Goal: Entertainment & Leisure: Browse casually

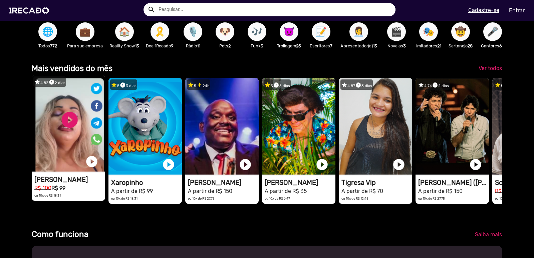
scroll to position [0, 529]
click at [71, 141] on video "1RECADO vídeos dedicados para fãs e empresas" at bounding box center [68, 123] width 73 height 97
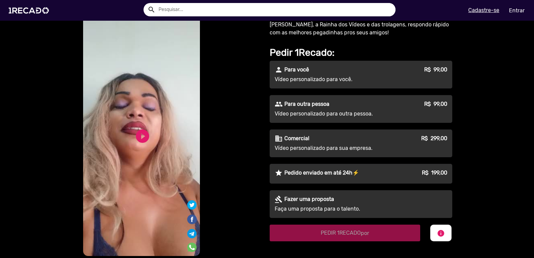
scroll to position [33, 0]
click at [138, 137] on link "play_circle_filled" at bounding box center [142, 136] width 16 height 16
click at [138, 128] on link "pause_circle" at bounding box center [142, 136] width 16 height 16
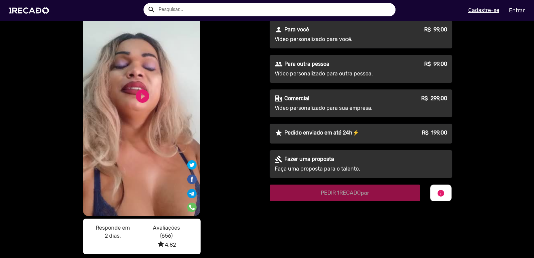
scroll to position [133, 0]
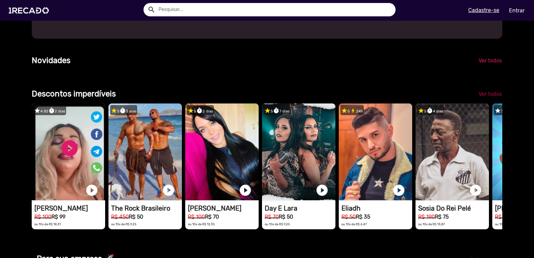
scroll to position [0, 1587]
click at [483, 97] on span "Ver todos" at bounding box center [489, 94] width 23 height 6
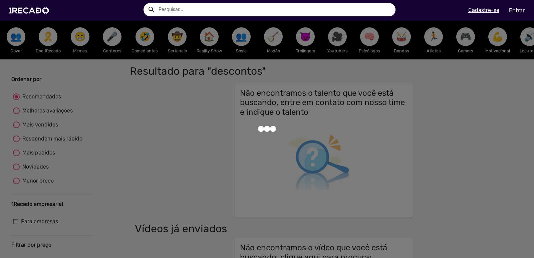
click at [484, 109] on div at bounding box center [267, 129] width 534 height 258
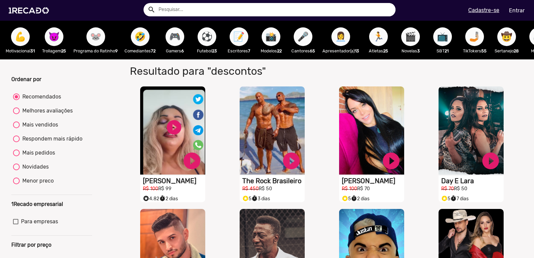
scroll to position [0, 174]
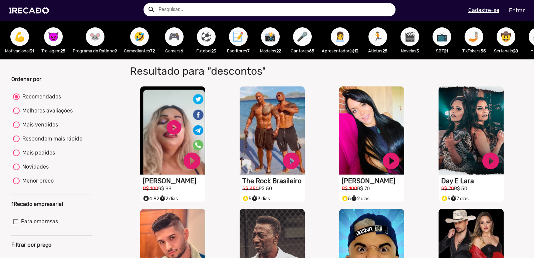
click at [18, 156] on div at bounding box center [16, 152] width 7 height 7
click at [16, 156] on input "Mais pedidos" at bounding box center [16, 156] width 0 height 0
radio input "true"
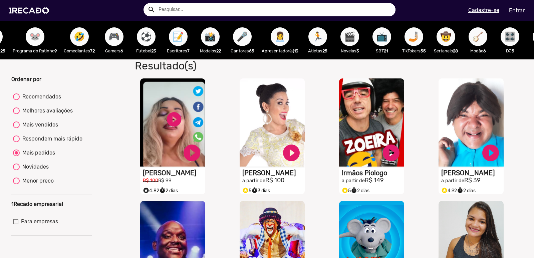
scroll to position [0, 238]
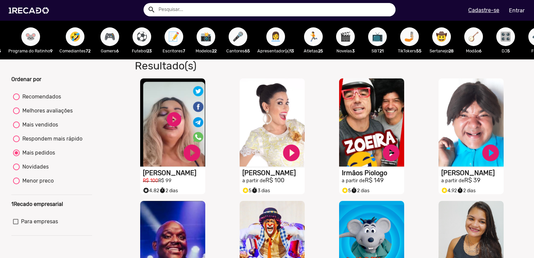
click at [415, 34] on span "🤳🏼" at bounding box center [409, 36] width 11 height 19
radio input "true"
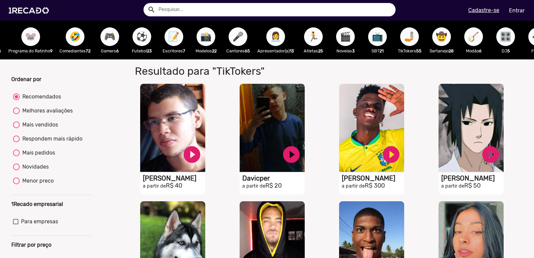
click at [209, 8] on input "text" at bounding box center [274, 9] width 242 height 13
type input "travesti"
click at [145, 3] on button "search" at bounding box center [151, 9] width 12 height 12
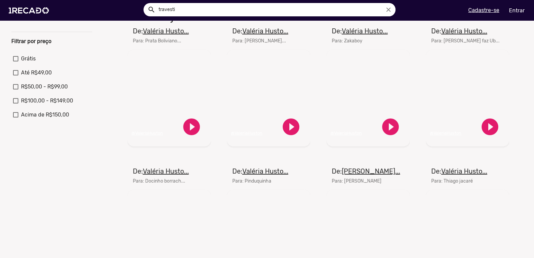
scroll to position [167, 0]
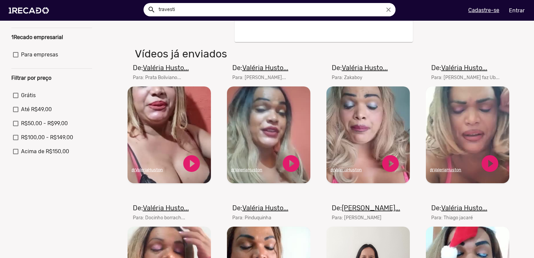
click at [260, 81] on mat-card-subtitle "Para: [PERSON_NAME]..." at bounding box center [260, 77] width 56 height 7
click at [267, 81] on mat-card-subtitle "Para: [PERSON_NAME]..." at bounding box center [260, 77] width 56 height 7
click at [470, 119] on video "Seu navegador não reproduz vídeo em HTML5" at bounding box center [467, 134] width 83 height 97
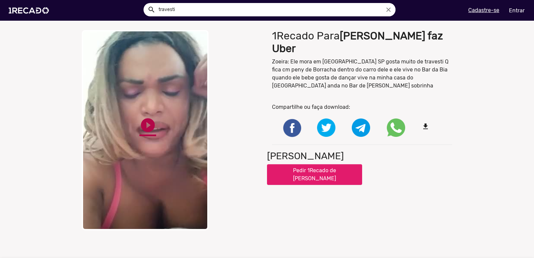
click at [145, 121] on link "play_circle_filled" at bounding box center [147, 125] width 17 height 17
click at [147, 124] on link "pause_circle" at bounding box center [147, 125] width 17 height 17
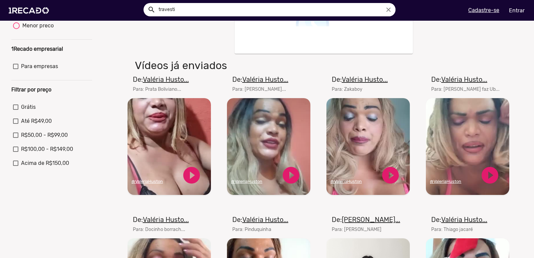
scroll to position [167, 0]
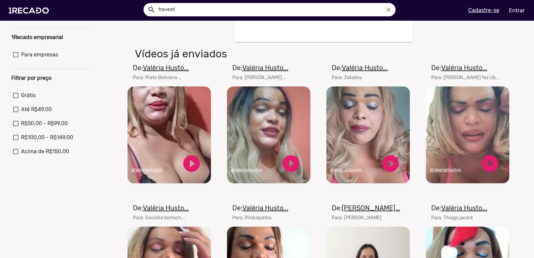
click at [261, 80] on mat-card-subtitle "Para: [PERSON_NAME]..." at bounding box center [260, 77] width 56 height 7
click at [257, 126] on video "Seu navegador não reproduz vídeo em HTML5" at bounding box center [268, 134] width 83 height 97
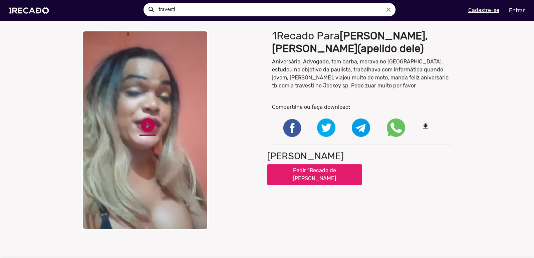
click at [144, 124] on link "play_circle_filled" at bounding box center [147, 125] width 17 height 17
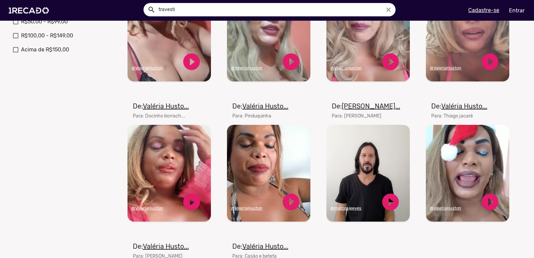
scroll to position [267, 0]
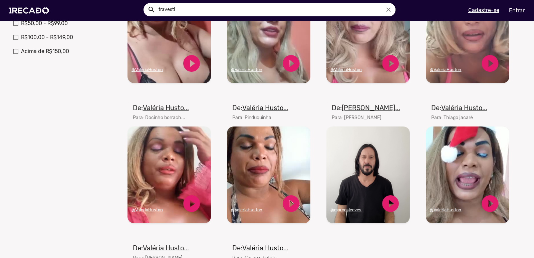
click at [361, 168] on video "Seu navegador não reproduz vídeo em HTML5" at bounding box center [367, 174] width 83 height 97
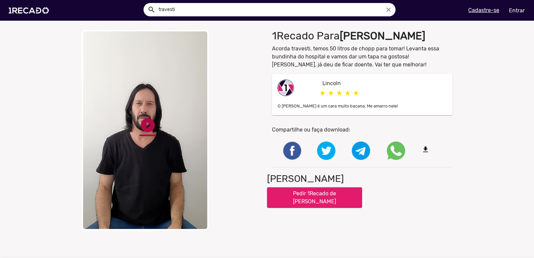
click at [149, 122] on link "play_circle_filled" at bounding box center [147, 125] width 17 height 17
click at [236, 135] on div "close Your browser does not support HTML5 video. pause_circle pause_circle" at bounding box center [172, 130] width 180 height 200
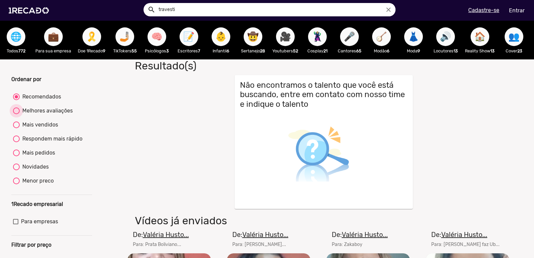
click at [20, 114] on div "Melhores avaliações" at bounding box center [46, 111] width 53 height 8
click at [16, 114] on input "Melhores avaliações" at bounding box center [16, 114] width 0 height 0
radio input "true"
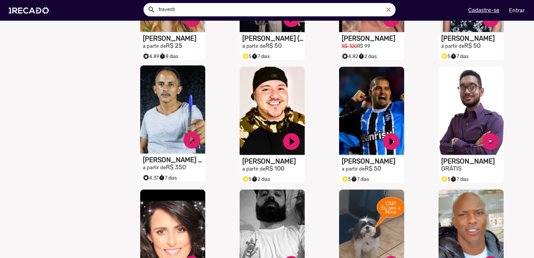
scroll to position [267, 0]
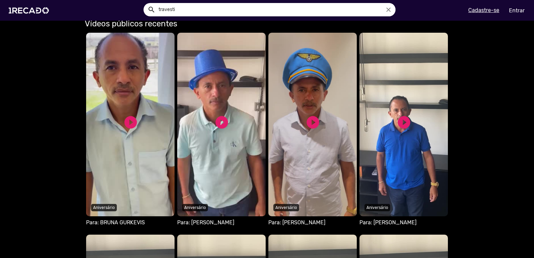
scroll to position [400, 0]
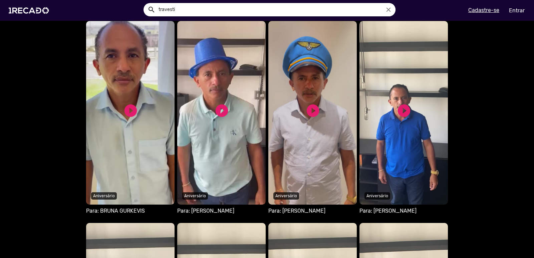
click at [175, 121] on video "Seu navegador não reproduz vídeo em HTML5" at bounding box center [130, 113] width 88 height 184
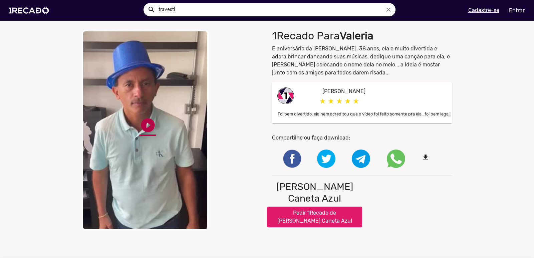
click at [147, 123] on link "play_circle_filled" at bounding box center [147, 125] width 17 height 17
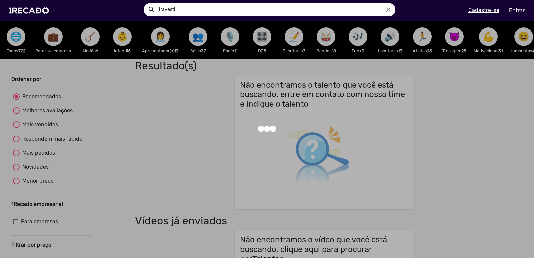
click at [42, 115] on div at bounding box center [267, 129] width 534 height 258
click at [16, 114] on div at bounding box center [16, 110] width 7 height 7
click at [16, 114] on input "Melhores avaliações" at bounding box center [16, 114] width 0 height 0
radio input "true"
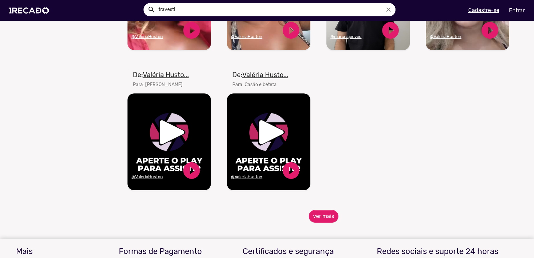
scroll to position [968, 0]
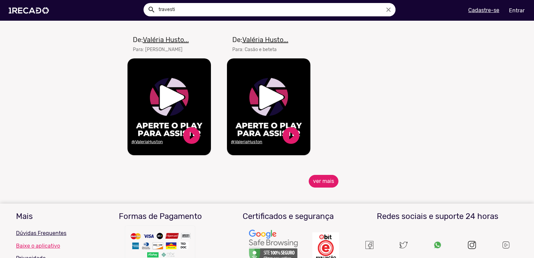
click at [316, 188] on button "ver mais" at bounding box center [324, 181] width 30 height 13
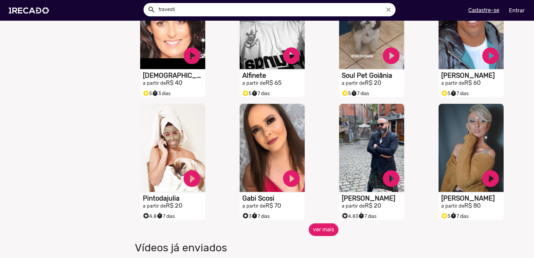
scroll to position [477, 0]
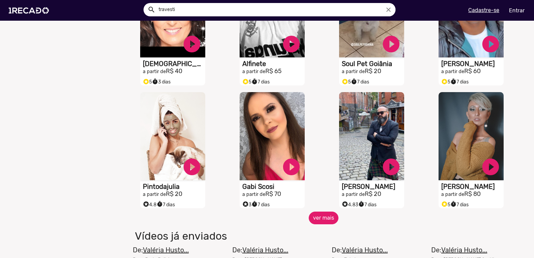
click at [320, 220] on button "ver mais" at bounding box center [324, 218] width 30 height 13
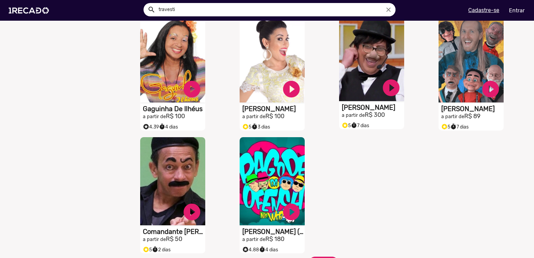
scroll to position [811, 0]
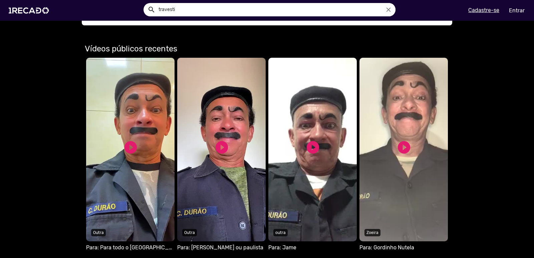
scroll to position [400, 0]
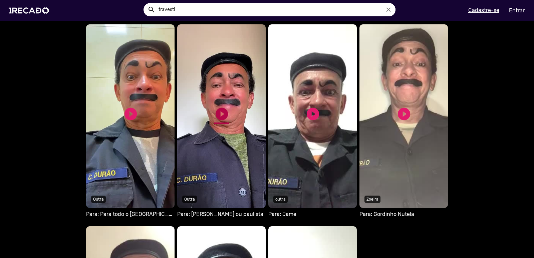
click at [226, 106] on link "play_circle_filled" at bounding box center [221, 113] width 15 height 15
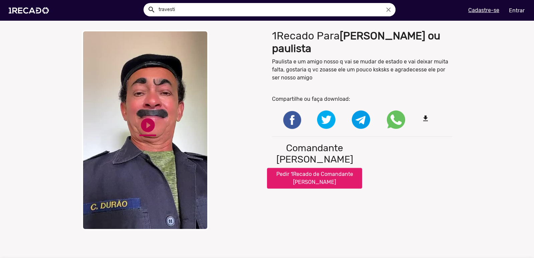
click at [148, 126] on link "play_circle_filled" at bounding box center [147, 125] width 17 height 17
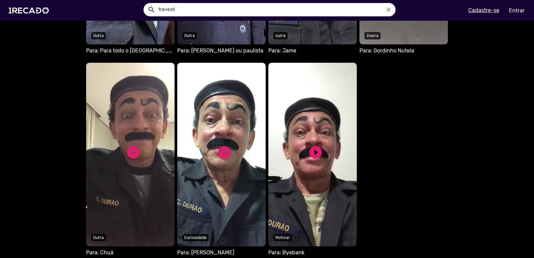
scroll to position [601, 0]
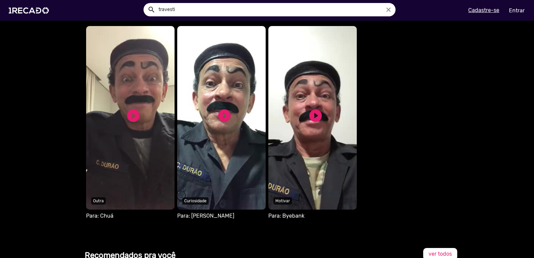
click at [175, 142] on video "S1RECADO vídeos dedicados para fãs e empresas" at bounding box center [130, 118] width 88 height 184
